Goal: Information Seeking & Learning: Learn about a topic

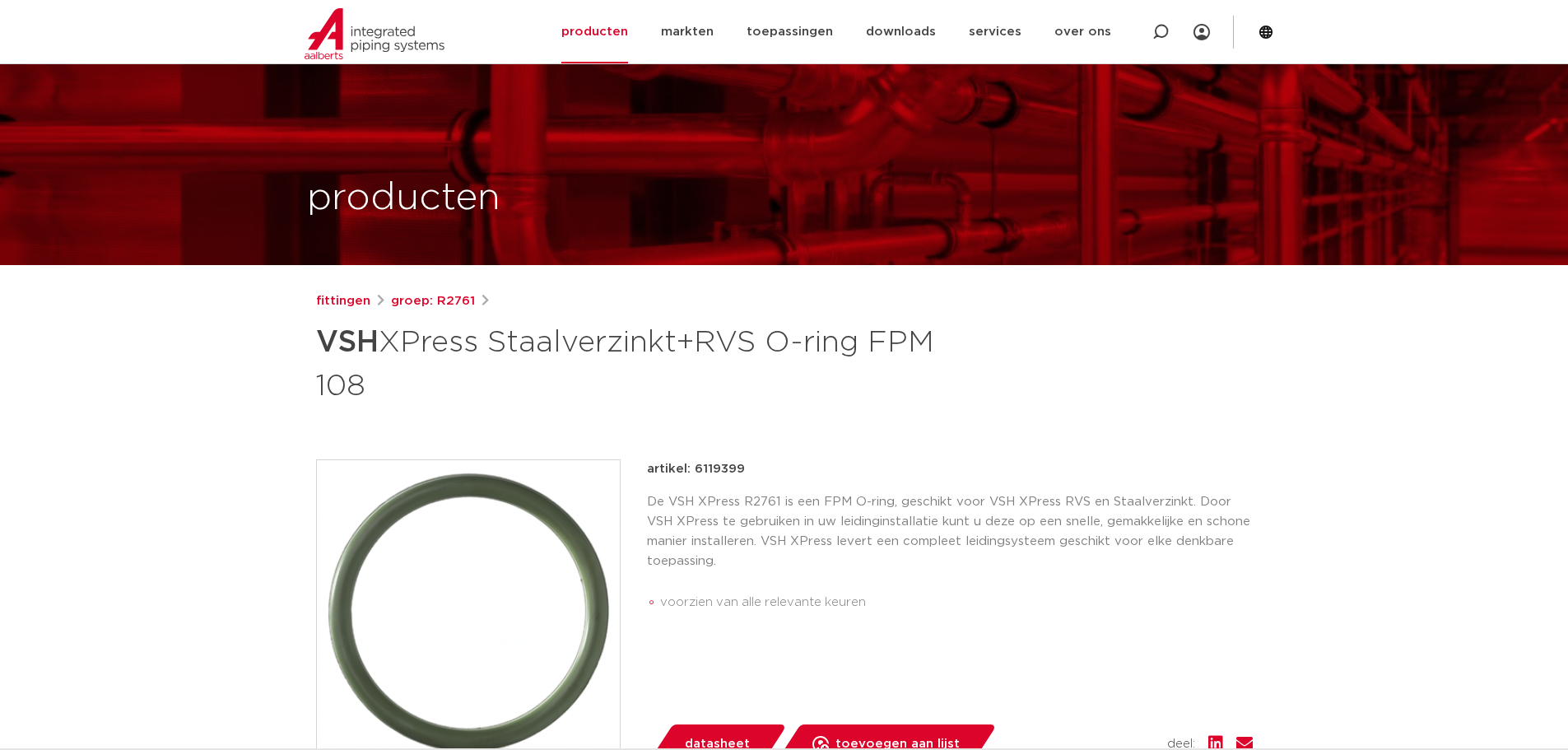
scroll to position [329, 0]
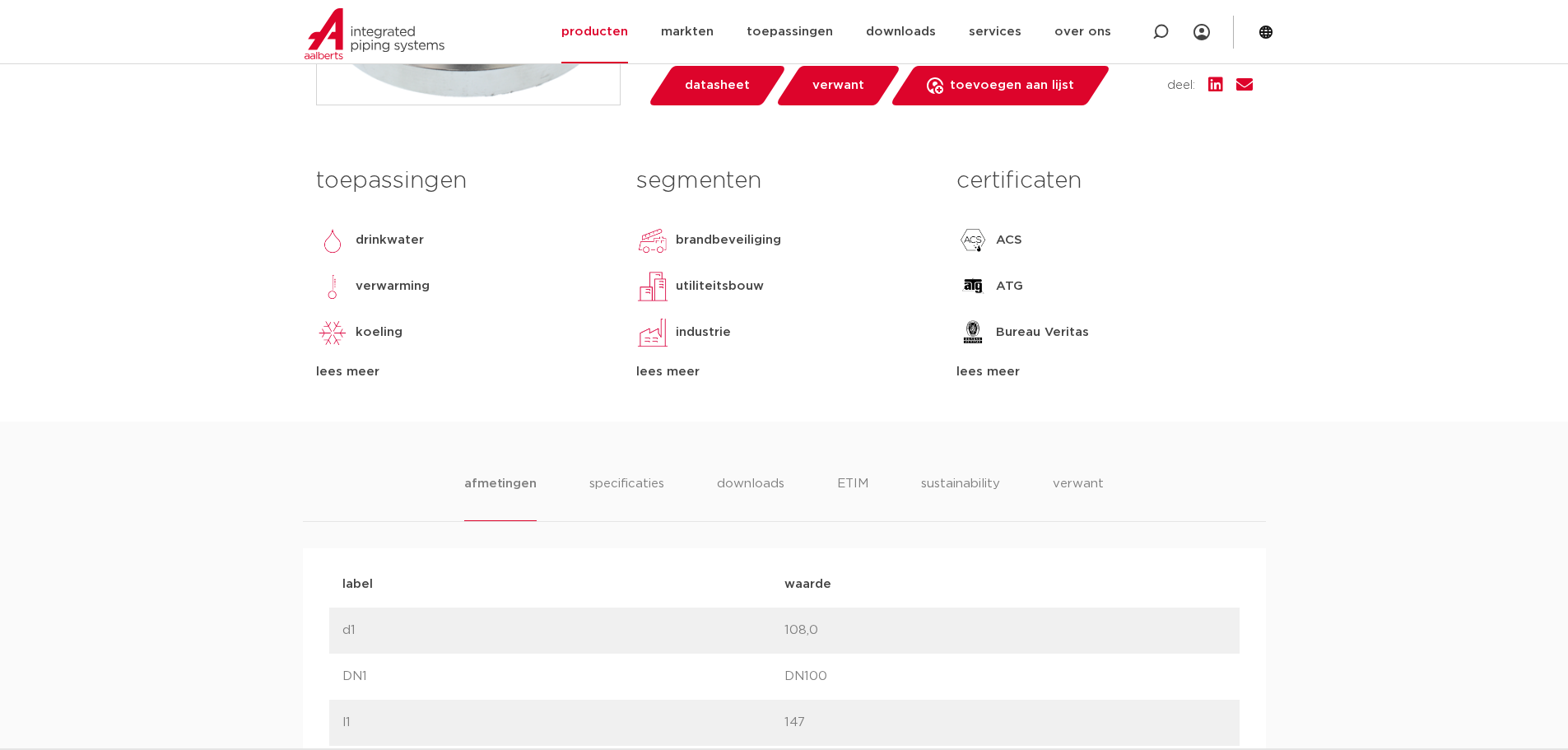
scroll to position [905, 0]
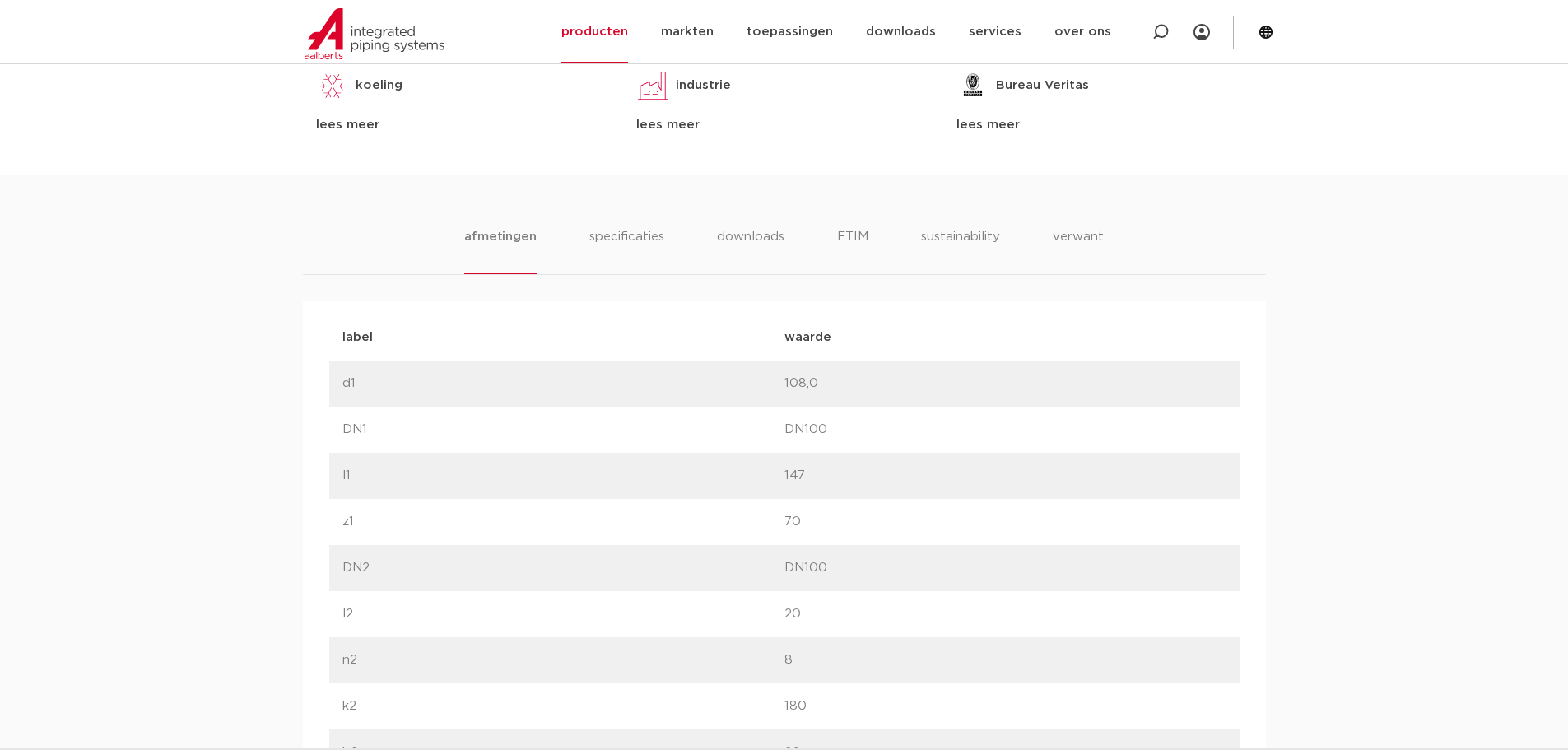
click at [995, 126] on div "lees meer" at bounding box center [1104, 125] width 296 height 20
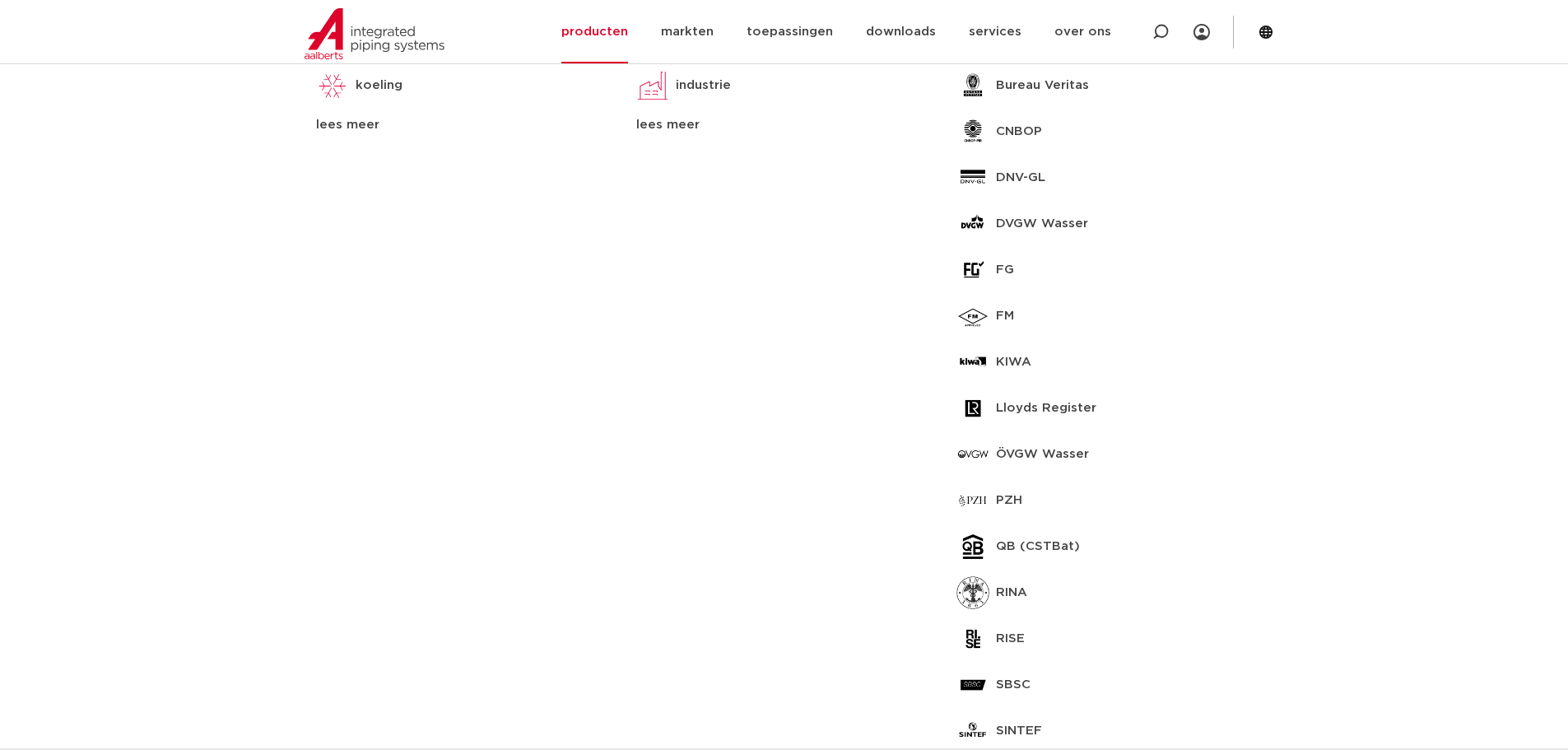
click at [645, 119] on div "lees meer" at bounding box center [784, 125] width 296 height 20
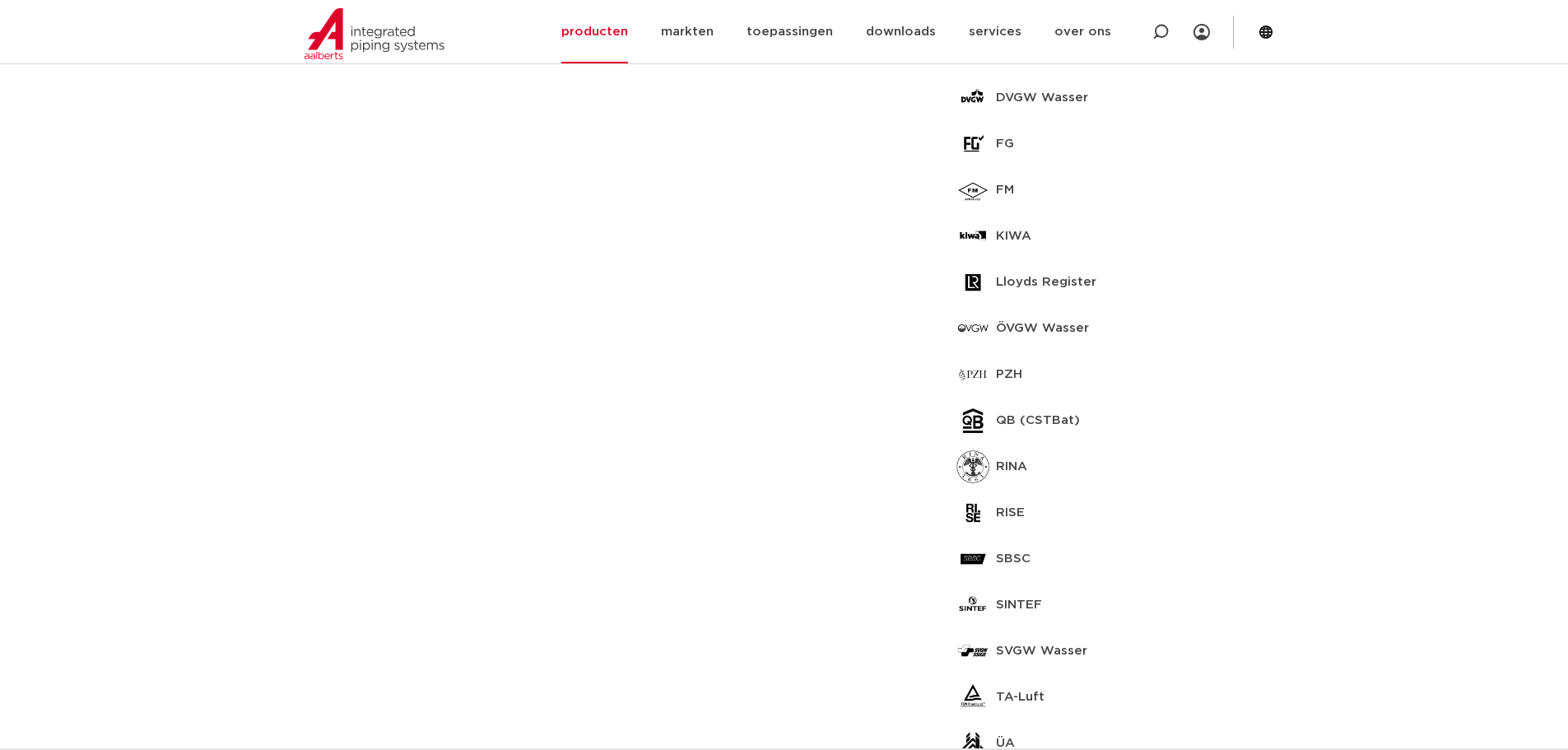
scroll to position [1069, 0]
